Goal: Task Accomplishment & Management: Use online tool/utility

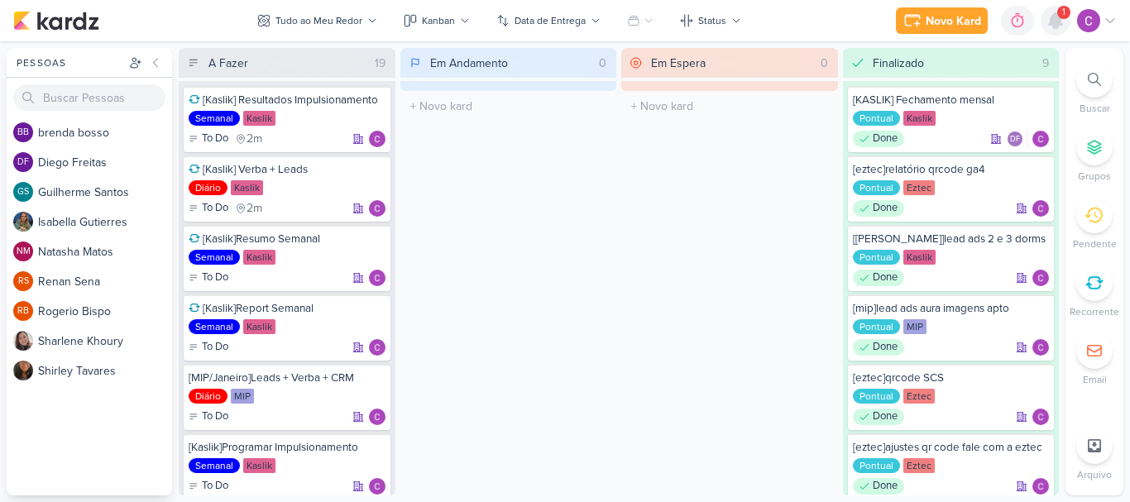
click at [1052, 17] on icon at bounding box center [1055, 20] width 13 height 15
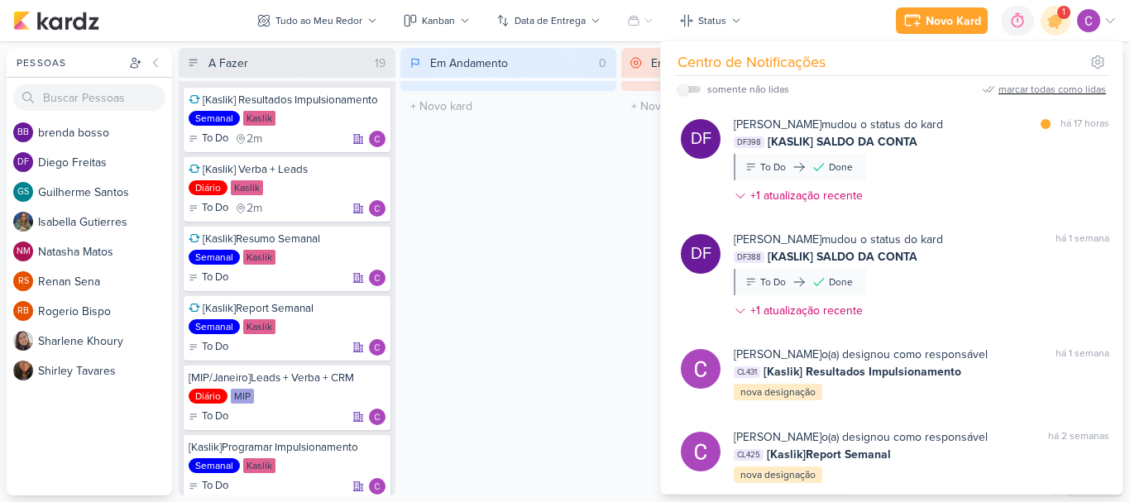
click at [1078, 85] on div "marcar todas como lidas" at bounding box center [1052, 89] width 108 height 15
click at [1065, 17] on icon at bounding box center [1055, 21] width 28 height 28
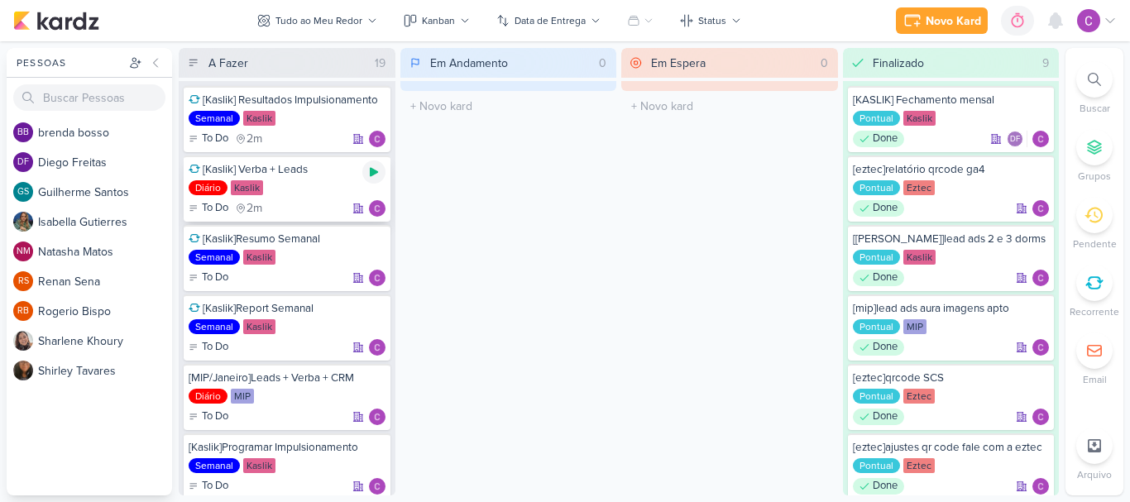
click at [375, 171] on icon at bounding box center [374, 172] width 8 height 9
click at [569, 314] on div "Em Andamento 0 O título do kard deve ter menos que 100 caracteres" at bounding box center [508, 272] width 217 height 448
click at [378, 167] on icon at bounding box center [373, 171] width 13 height 13
click at [372, 384] on icon at bounding box center [374, 380] width 8 height 9
click at [975, 21] on div "0h9m" at bounding box center [988, 20] width 35 height 17
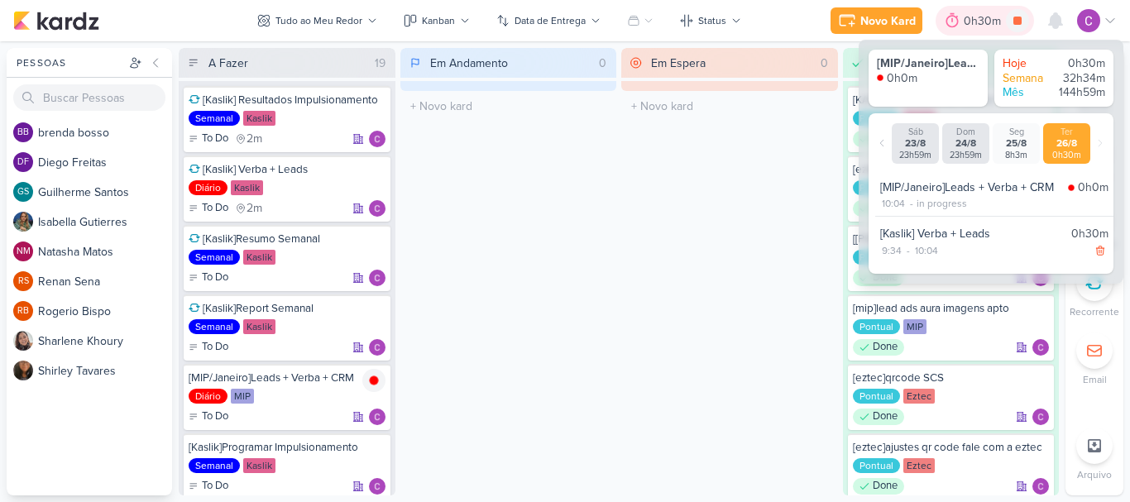
click at [975, 22] on div "0h30m" at bounding box center [985, 20] width 42 height 17
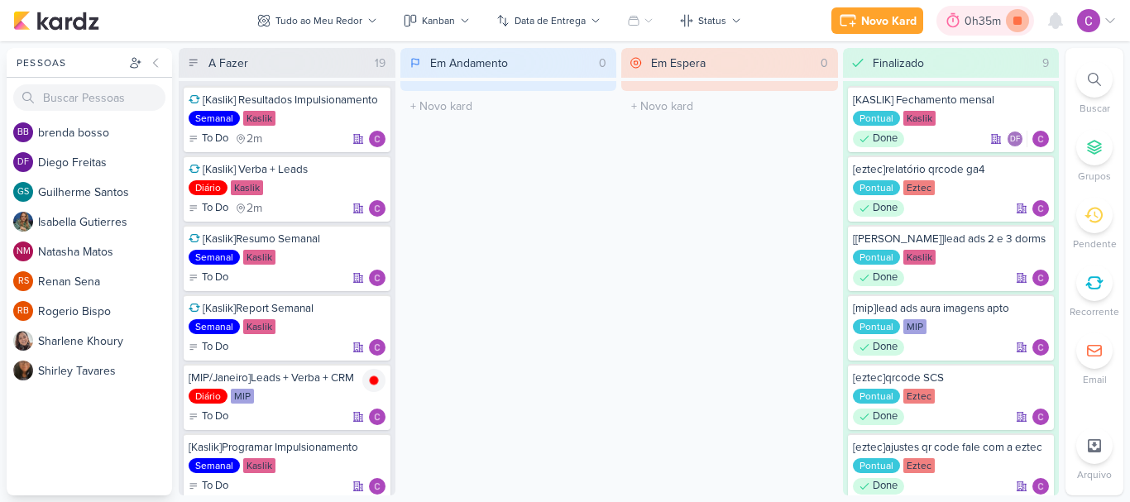
click at [1018, 20] on icon at bounding box center [1017, 21] width 8 height 8
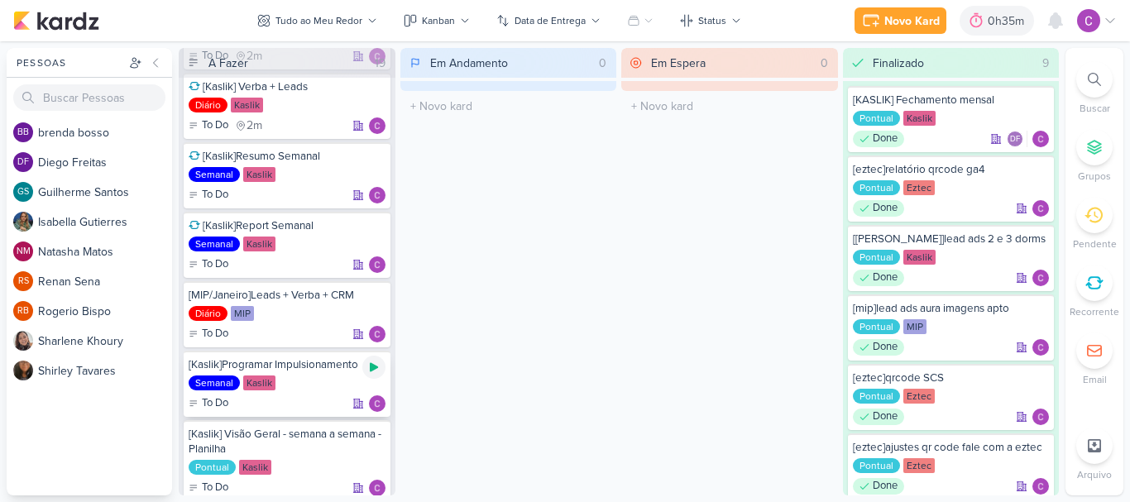
click at [380, 365] on icon at bounding box center [373, 367] width 13 height 13
click at [1017, 19] on icon at bounding box center [1017, 21] width 8 height 8
click at [986, 25] on icon at bounding box center [978, 20] width 17 height 17
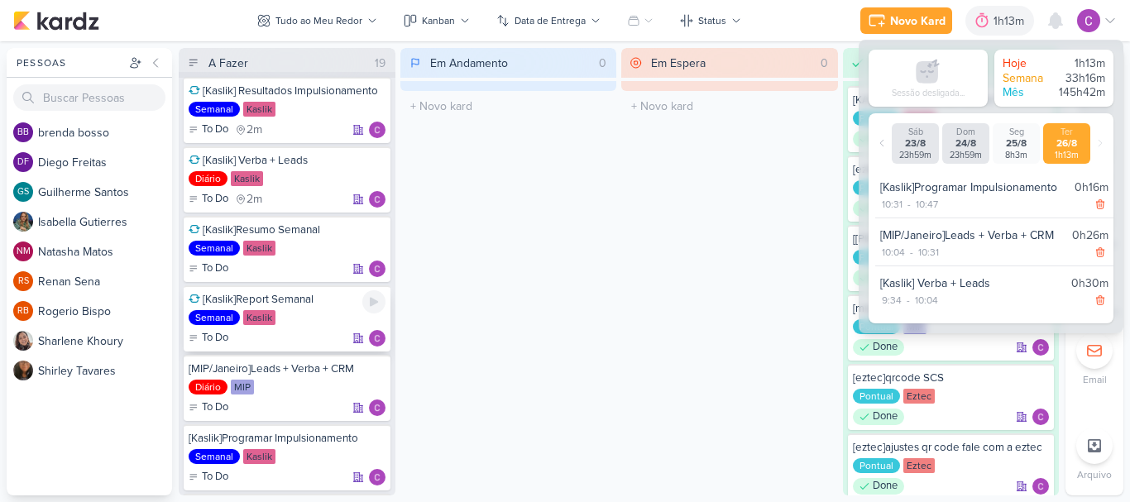
scroll to position [0, 0]
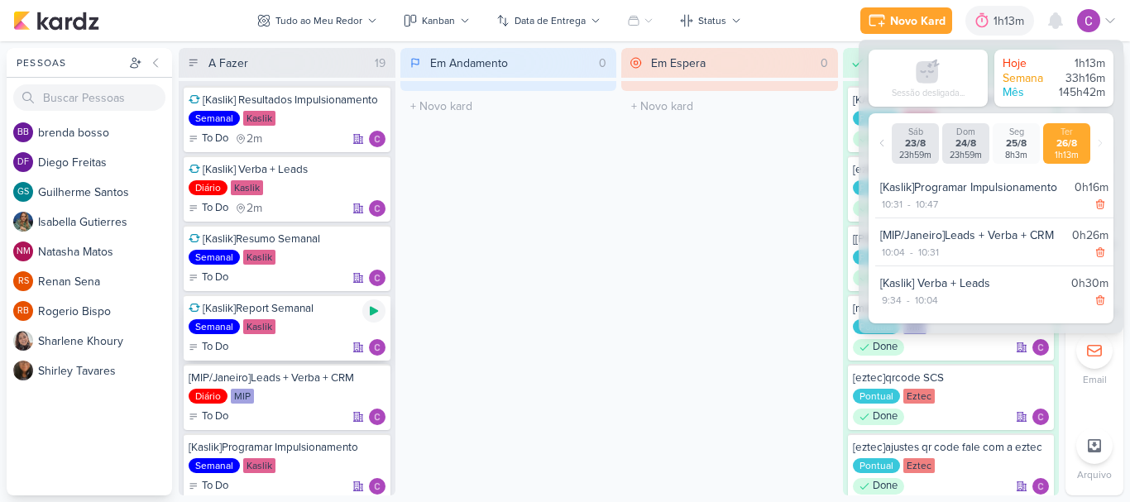
click at [375, 309] on icon at bounding box center [374, 311] width 8 height 9
click at [605, 223] on div "Em Andamento 0 O título do kard deve ter menos que 100 caracteres" at bounding box center [508, 272] width 217 height 448
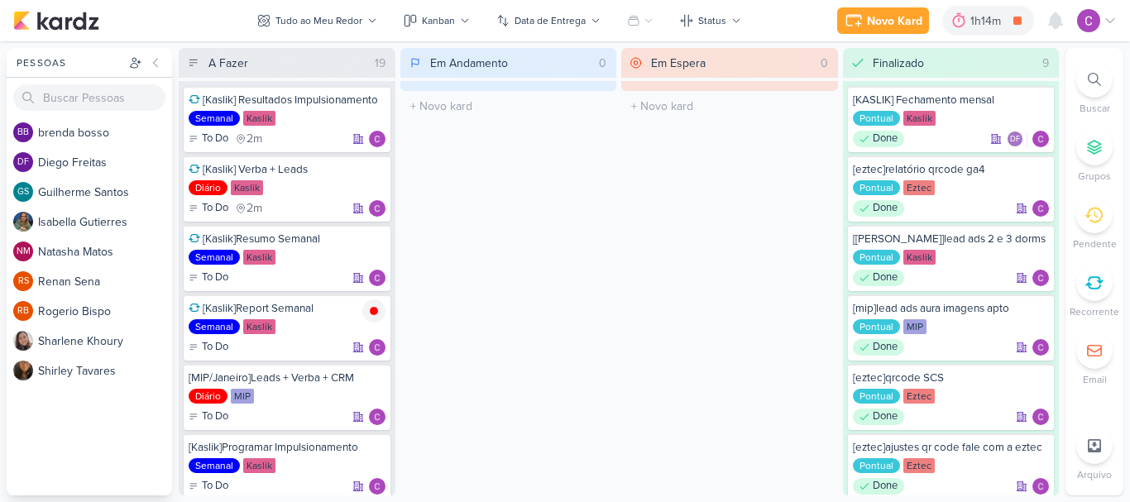
click at [558, 158] on div "Em Andamento 0 O título do kard deve ter menos que 100 caracteres" at bounding box center [508, 272] width 217 height 448
click at [372, 311] on icon at bounding box center [374, 311] width 8 height 8
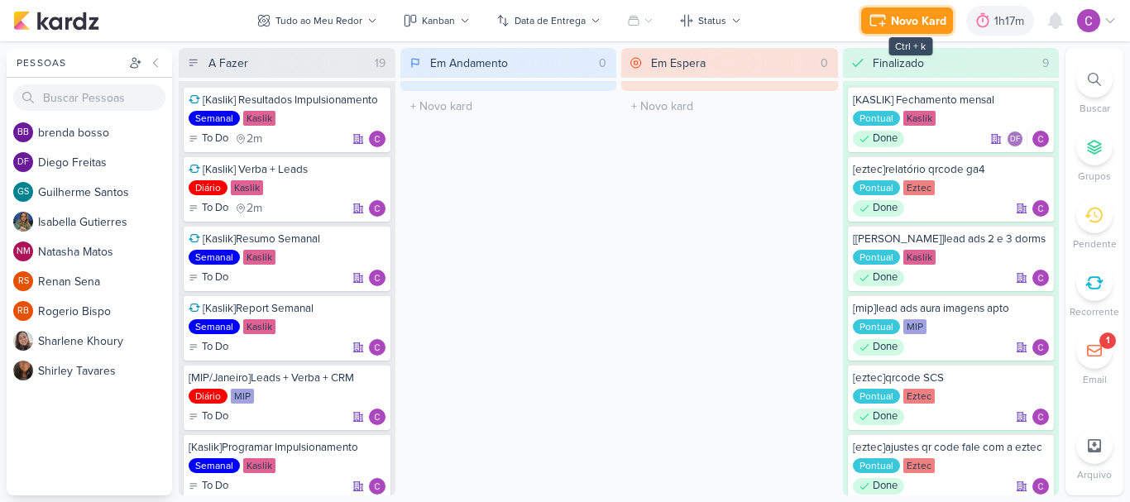
click at [921, 22] on div "Novo Kard" at bounding box center [918, 20] width 55 height 17
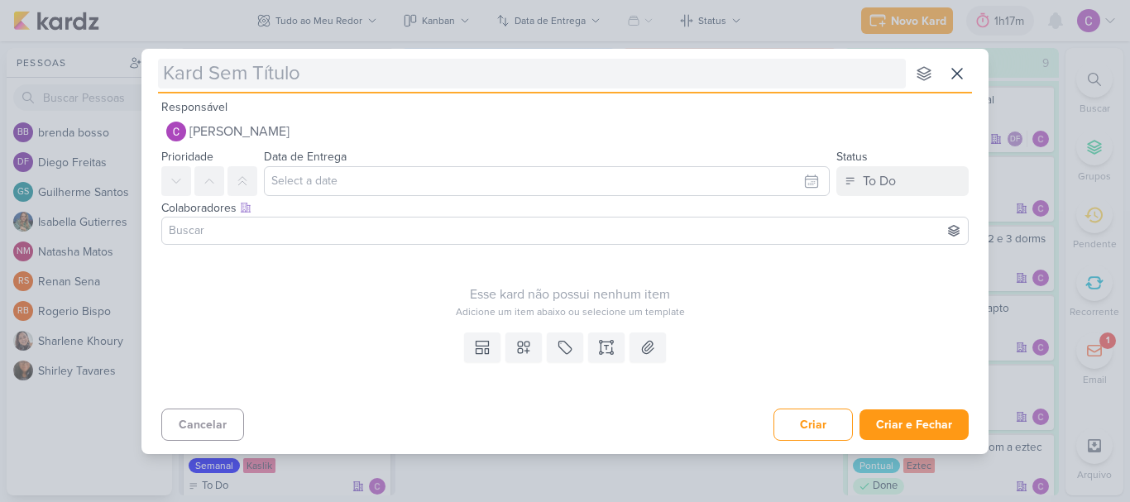
click at [607, 80] on input "text" at bounding box center [532, 74] width 748 height 30
type input "[me"
type input "[meta"
type input "[meta]"
type input "[meta]pontua"
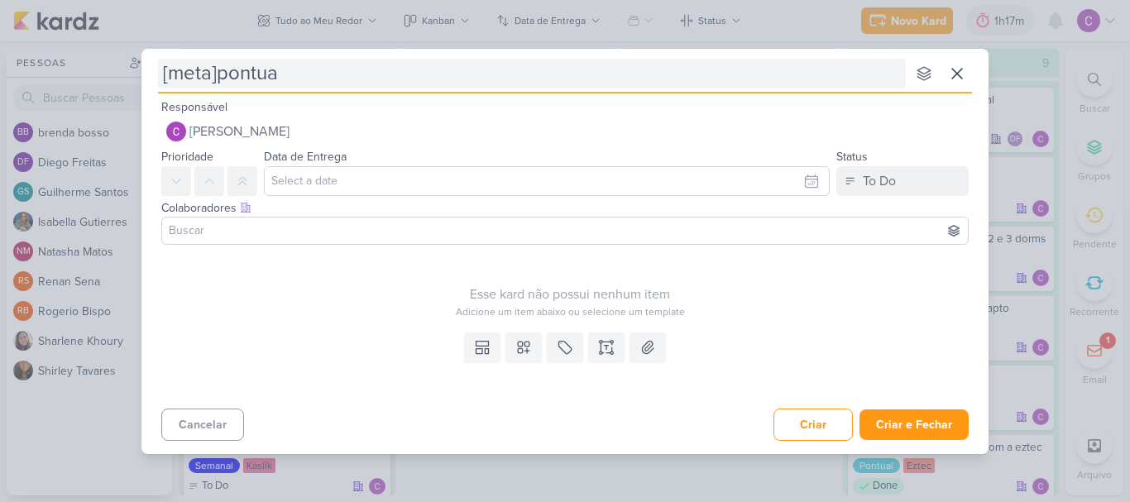
type input "[meta]pontua~~"
type input "[meta]pontu"
type input "[meta]pontuaçã"
type input "[meta]pontuação"
type input "[meta]pontuação d"
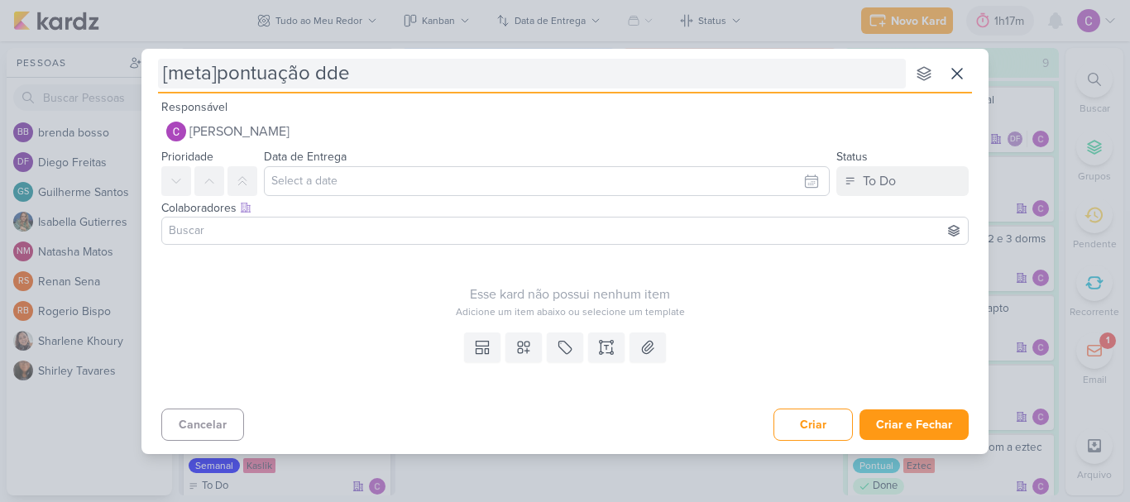
type input "[meta]pontuação dd"
type input "[meta]pontuação de o"
type input "[meta]pontuação de oportunidade"
type input "[meta]pontuação de oportunidade -"
type input "[meta]pontuação de oportunidade - web"
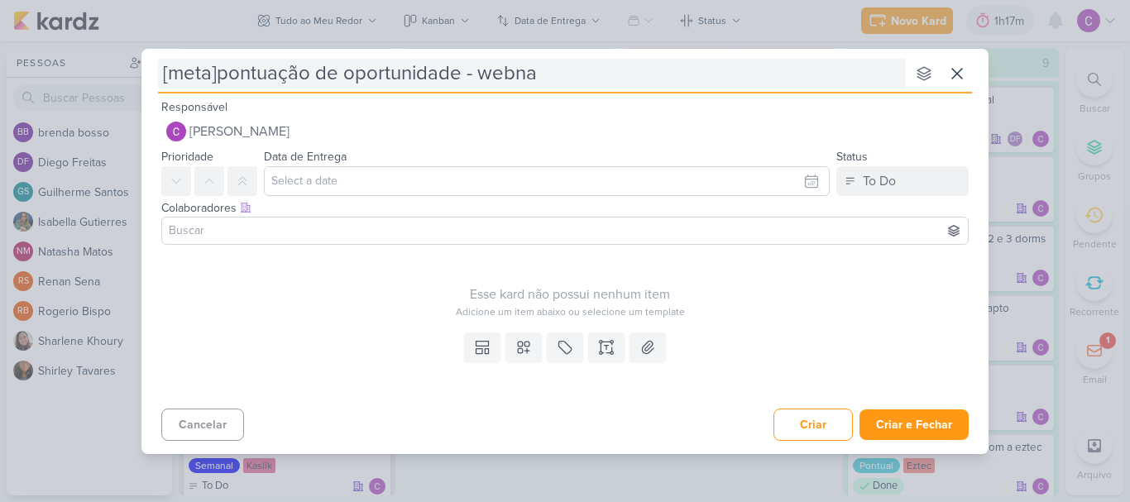
type input "[meta]pontuação de oportunidade - webnar"
click at [515, 77] on input "[meta]pontuação de oportunidade - webnar" at bounding box center [532, 74] width 748 height 30
type input "[meta]pontuação de oportunidade - webinar"
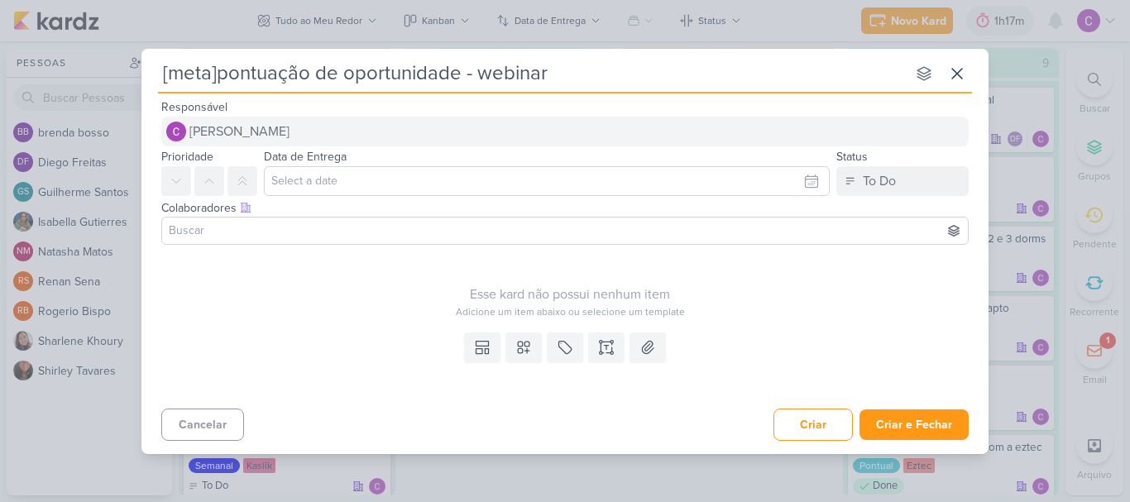
type input "[meta]pontuação de oportunidade - webinar"
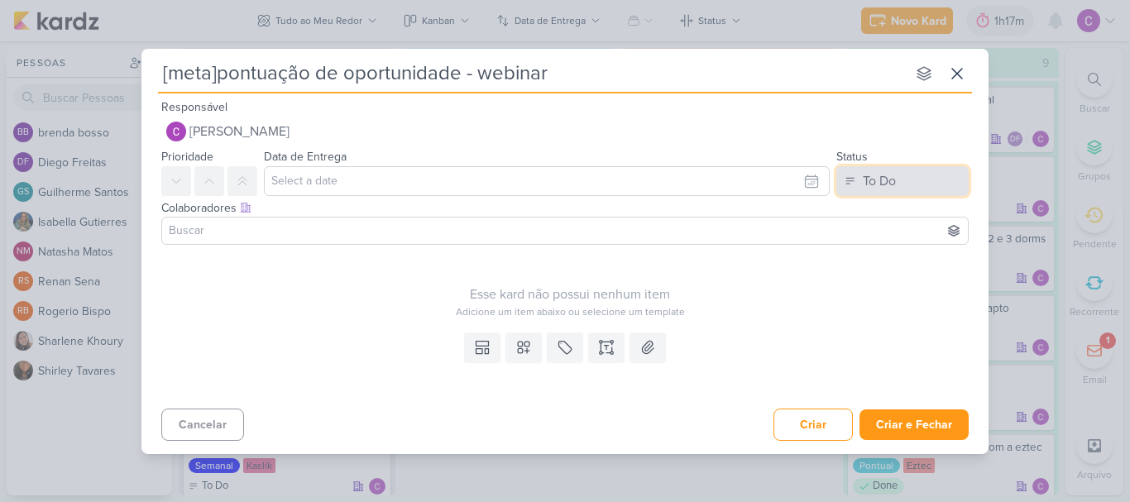
click at [874, 189] on div "To Do" at bounding box center [879, 181] width 33 height 20
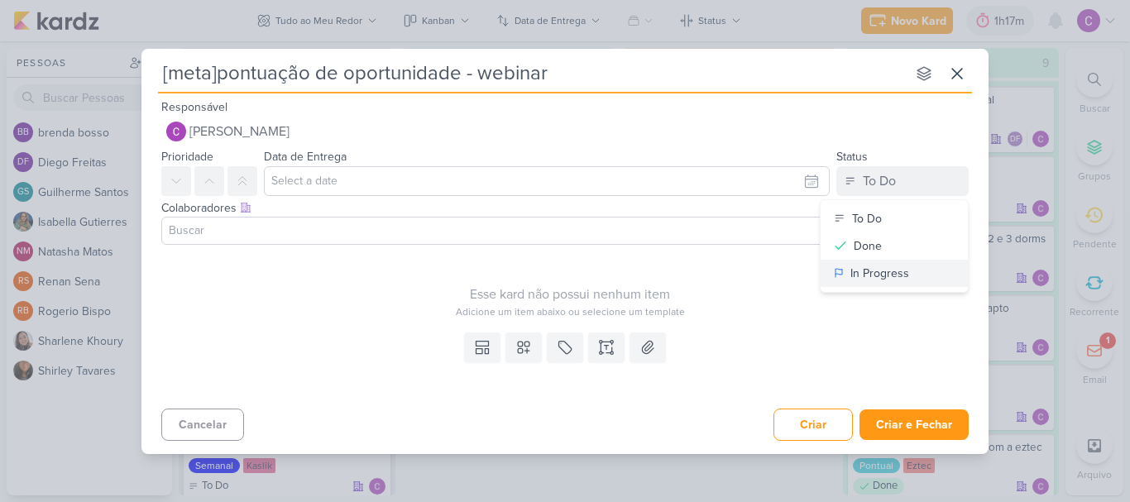
click at [865, 271] on div "In Progress" at bounding box center [879, 273] width 59 height 17
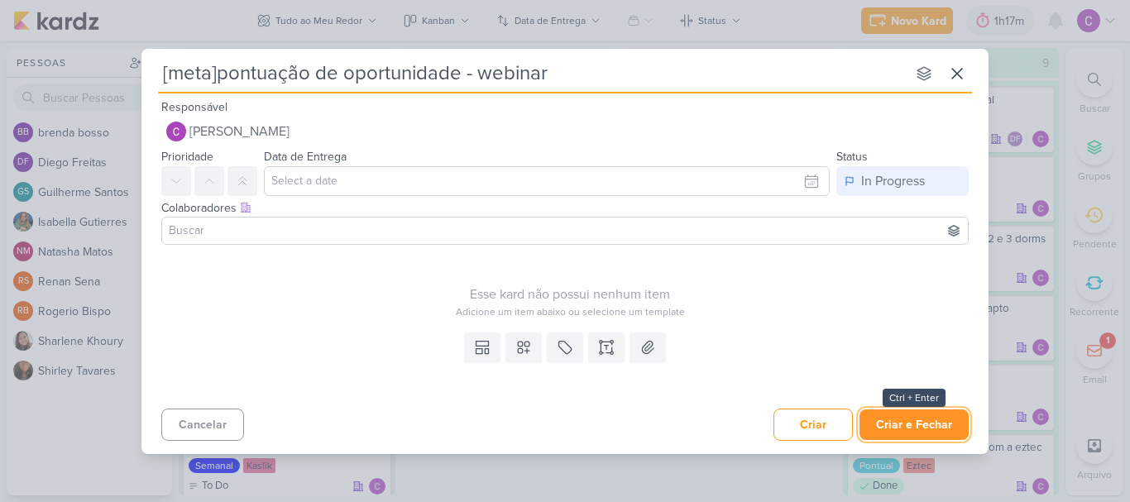
click at [906, 419] on button "Criar e Fechar" at bounding box center [913, 424] width 109 height 31
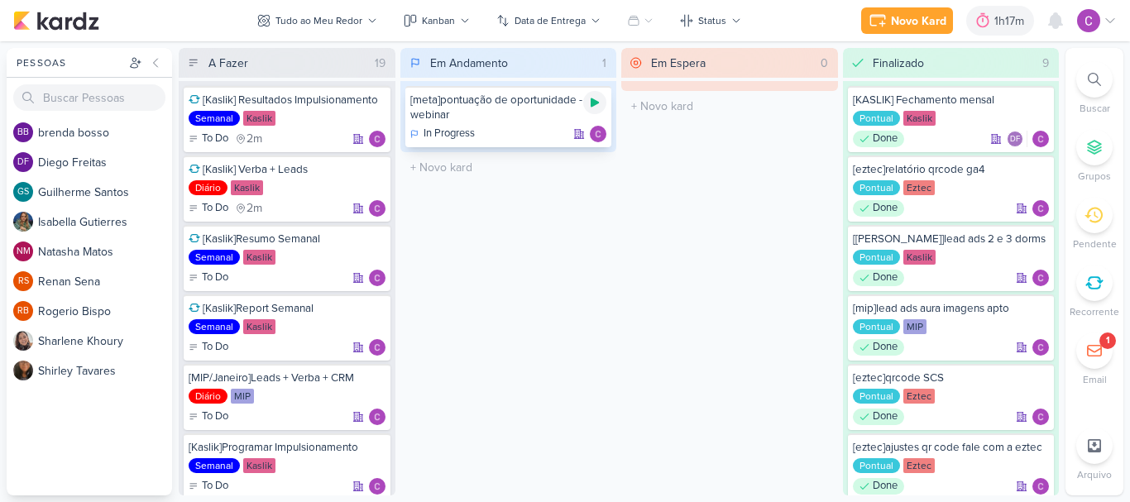
click at [596, 103] on icon at bounding box center [595, 102] width 8 height 9
